Goal: Task Accomplishment & Management: Manage account settings

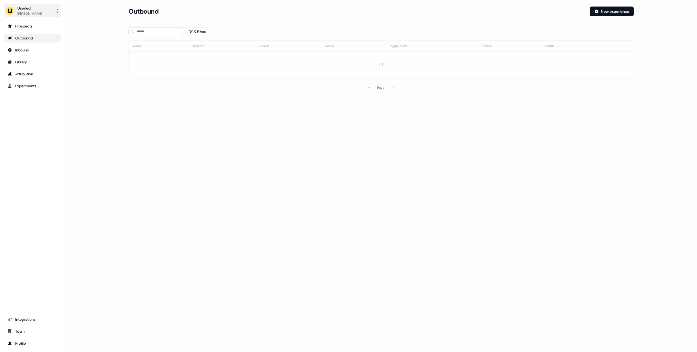
drag, startPoint x: 28, startPoint y: 9, endPoint x: 40, endPoint y: 17, distance: 14.4
click at [28, 9] on div "Userled" at bounding box center [29, 7] width 25 height 5
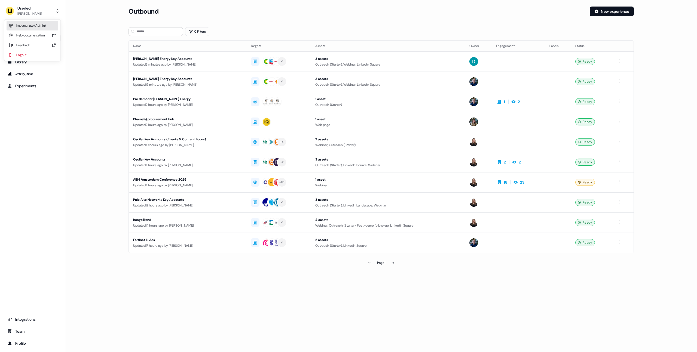
click at [43, 24] on div "Impersonate (Admin)" at bounding box center [33, 26] width 52 height 10
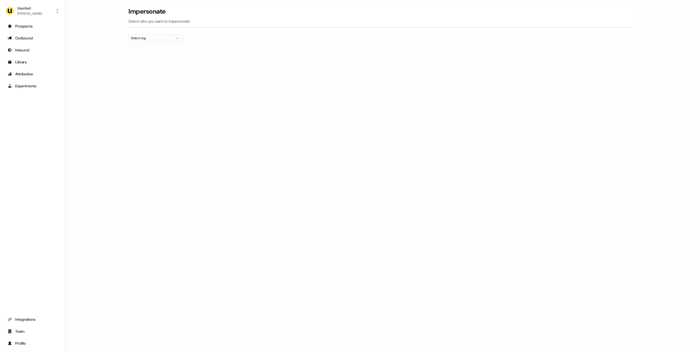
click at [156, 38] on div "Select org" at bounding box center [151, 37] width 41 height 5
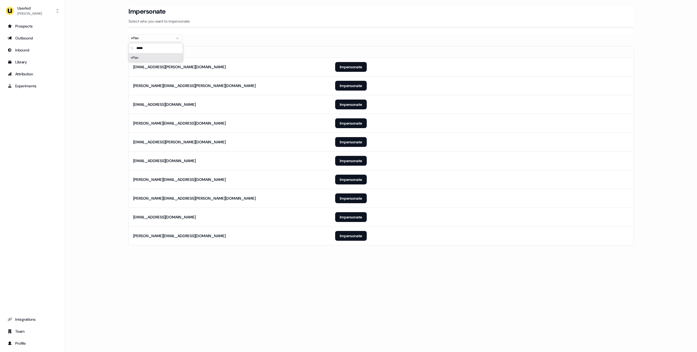
type input "*****"
drag, startPoint x: 60, startPoint y: 182, endPoint x: 101, endPoint y: 193, distance: 41.9
click at [62, 183] on div "Userled Oliver Grogan Prospects Outbound Inbound Library Attribution Experiment…" at bounding box center [32, 176] width 65 height 352
click at [358, 236] on button "Impersonate" at bounding box center [351, 236] width 32 height 10
